Goal: Task Accomplishment & Management: Use online tool/utility

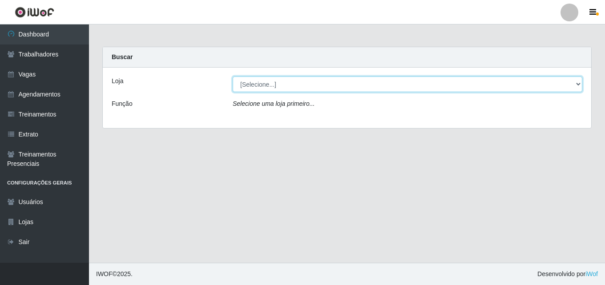
click at [275, 85] on select "[Selecione...] Chinatown Sushimi - [GEOGRAPHIC_DATA]" at bounding box center [408, 84] width 350 height 16
select select "357"
click at [233, 76] on select "[Selecione...] Chinatown Sushimi - [GEOGRAPHIC_DATA]" at bounding box center [408, 84] width 350 height 16
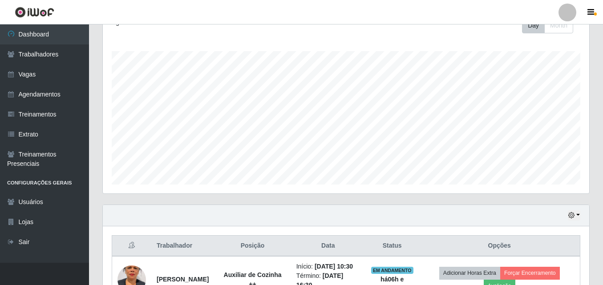
scroll to position [258, 0]
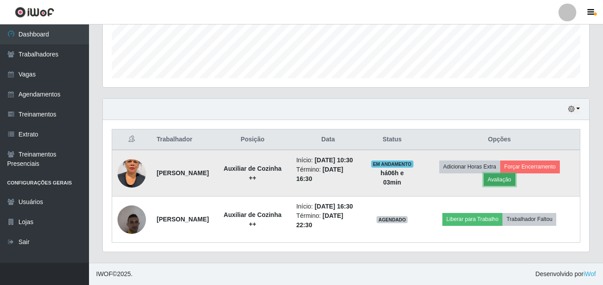
click at [513, 173] on button "Avaliação" at bounding box center [499, 179] width 32 height 12
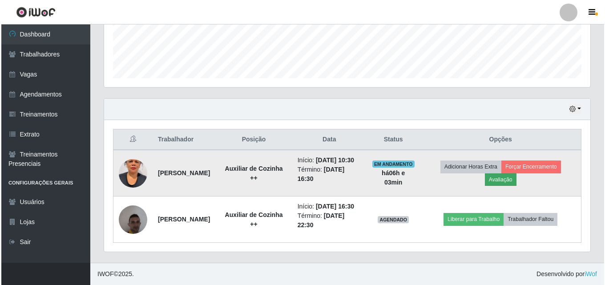
scroll to position [185, 482]
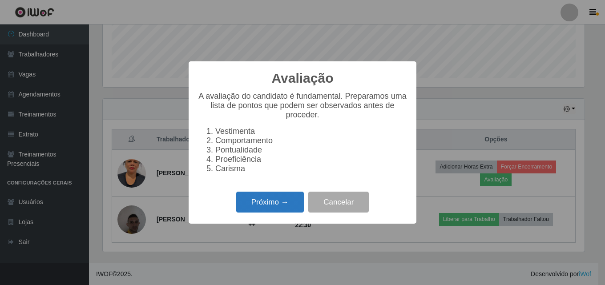
click at [262, 209] on button "Próximo →" at bounding box center [270, 202] width 68 height 21
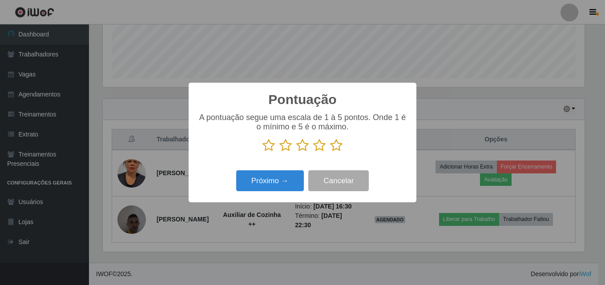
click at [342, 140] on icon at bounding box center [336, 145] width 12 height 13
click at [330, 152] on input "radio" at bounding box center [330, 152] width 0 height 0
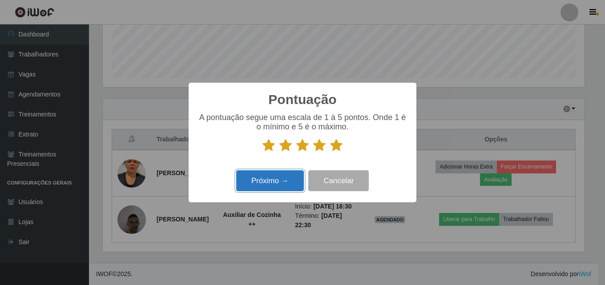
click at [270, 189] on button "Próximo →" at bounding box center [270, 180] width 68 height 21
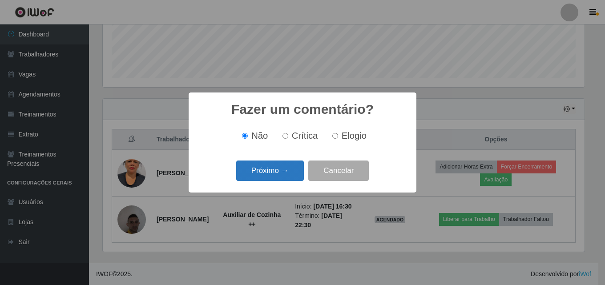
click at [267, 176] on button "Próximo →" at bounding box center [270, 171] width 68 height 21
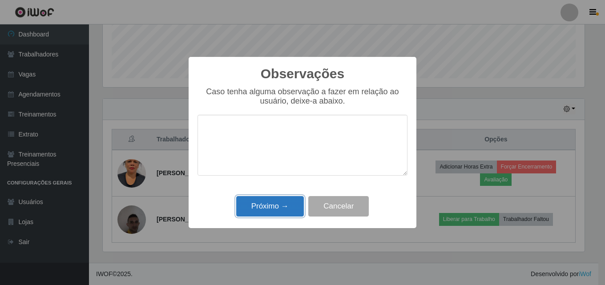
click at [266, 204] on button "Próximo →" at bounding box center [270, 206] width 68 height 21
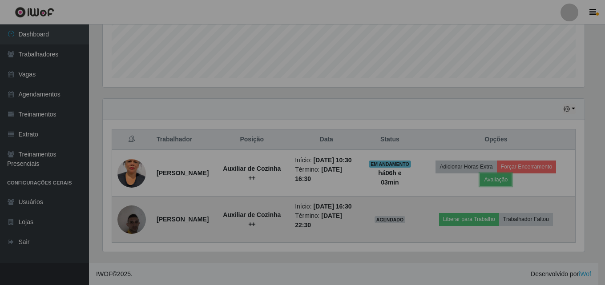
scroll to position [185, 486]
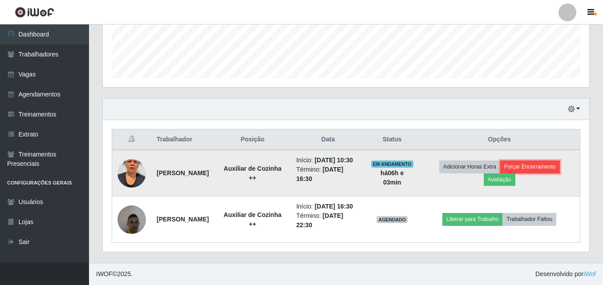
click at [534, 161] on button "Forçar Encerramento" at bounding box center [530, 167] width 60 height 12
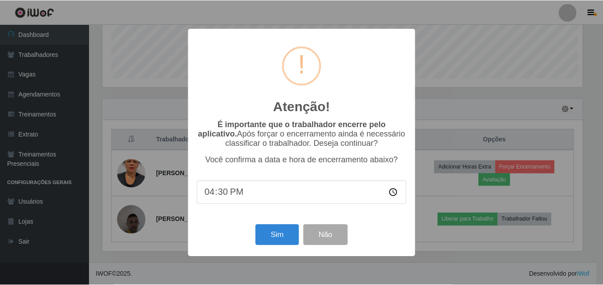
scroll to position [185, 482]
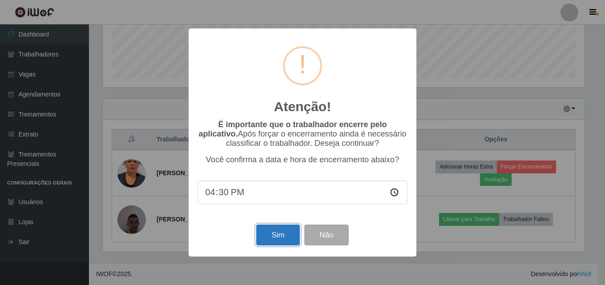
click at [269, 230] on button "Sim" at bounding box center [277, 235] width 43 height 21
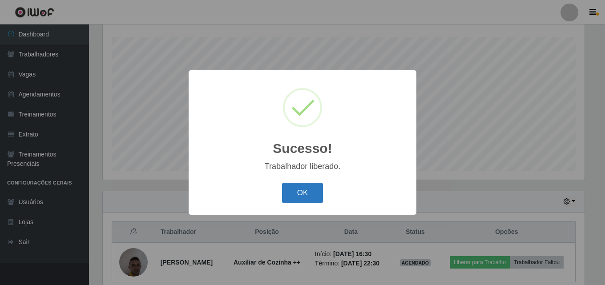
click at [312, 193] on button "OK" at bounding box center [302, 193] width 41 height 21
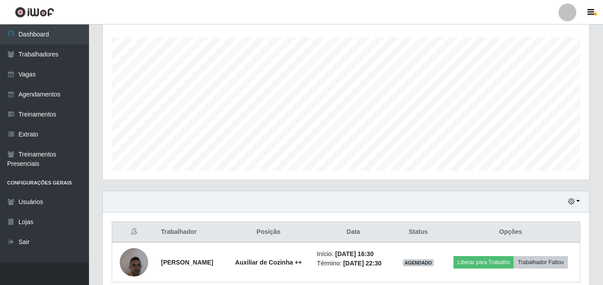
scroll to position [193, 0]
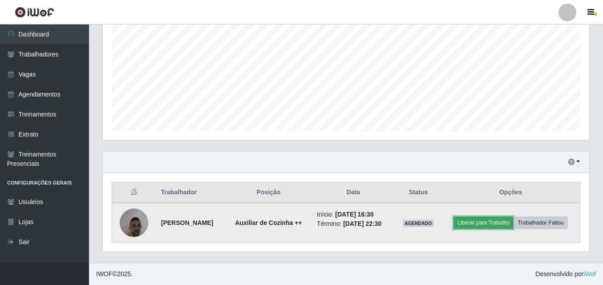
click at [513, 217] on button "Liberar para Trabalho" at bounding box center [483, 223] width 60 height 12
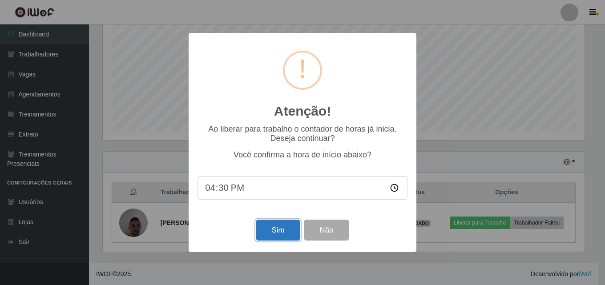
click at [273, 228] on button "Sim" at bounding box center [277, 230] width 43 height 21
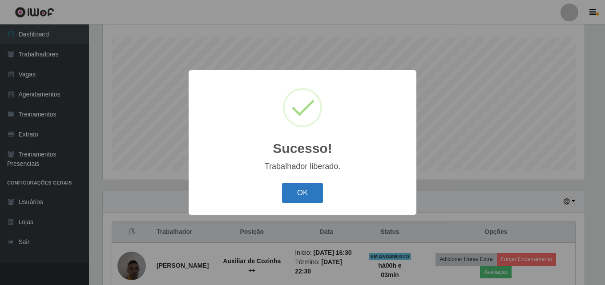
click at [306, 190] on button "OK" at bounding box center [302, 193] width 41 height 21
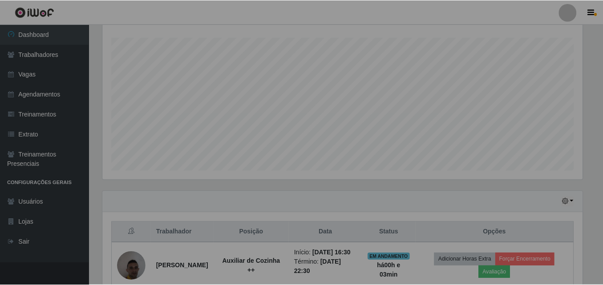
scroll to position [185, 486]
